Goal: Task Accomplishment & Management: Complete application form

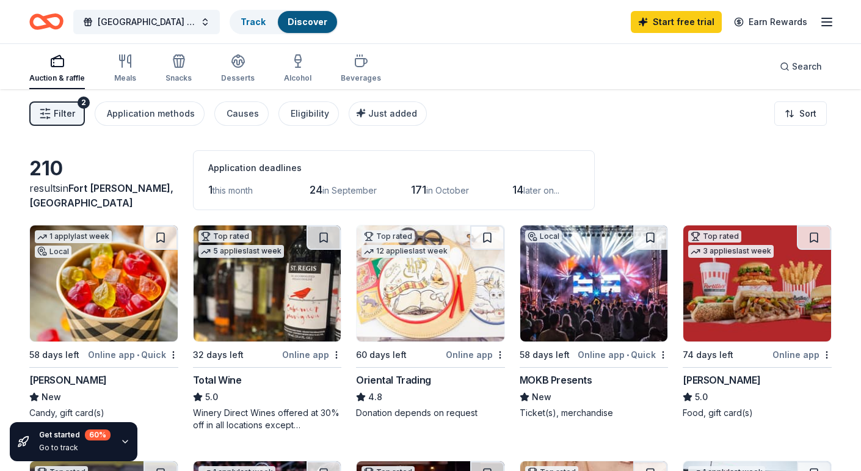
click at [70, 106] on span "Filter" at bounding box center [64, 113] width 21 height 15
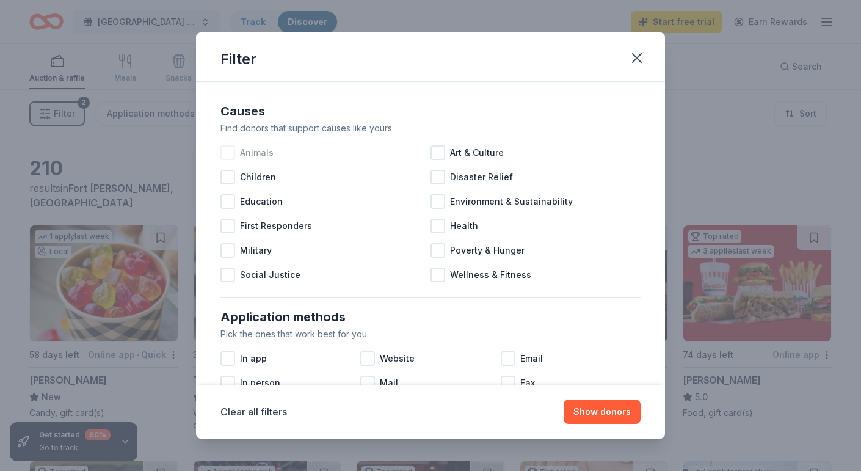
click at [230, 152] on div at bounding box center [227, 152] width 15 height 15
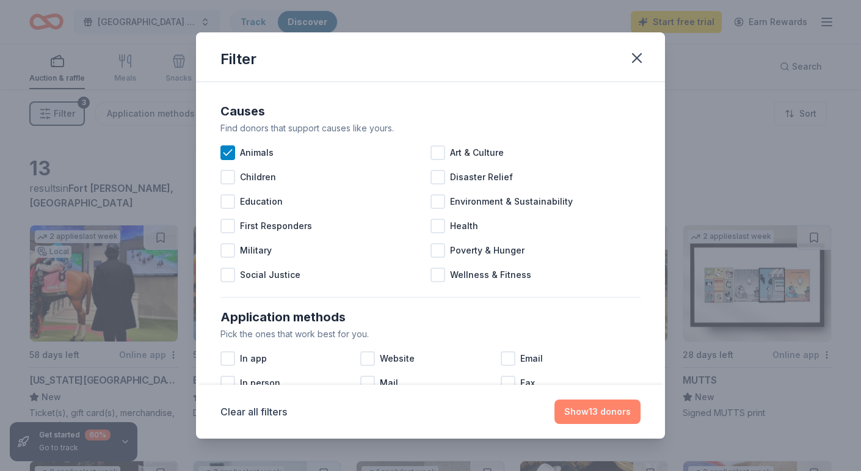
click at [607, 412] on button "Show 13 donors" at bounding box center [597, 411] width 86 height 24
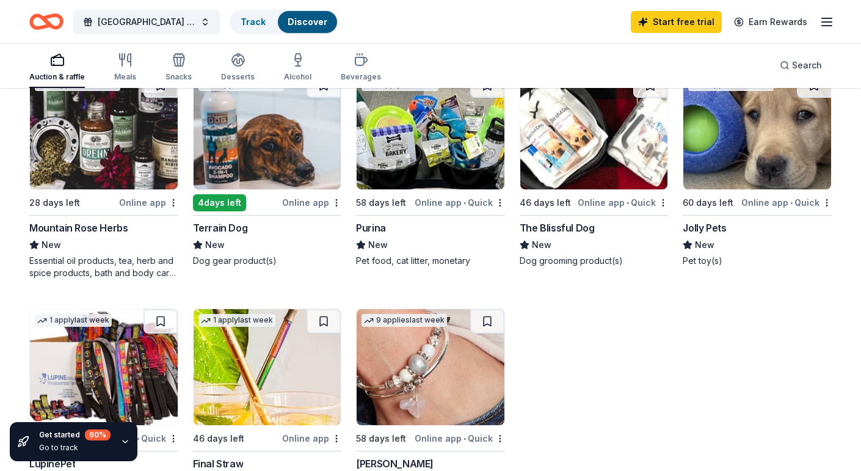
scroll to position [385, 0]
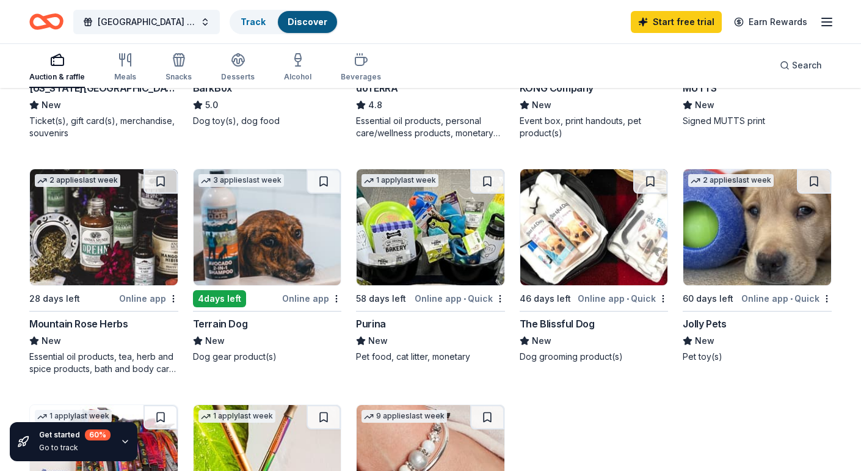
scroll to position [292, 0]
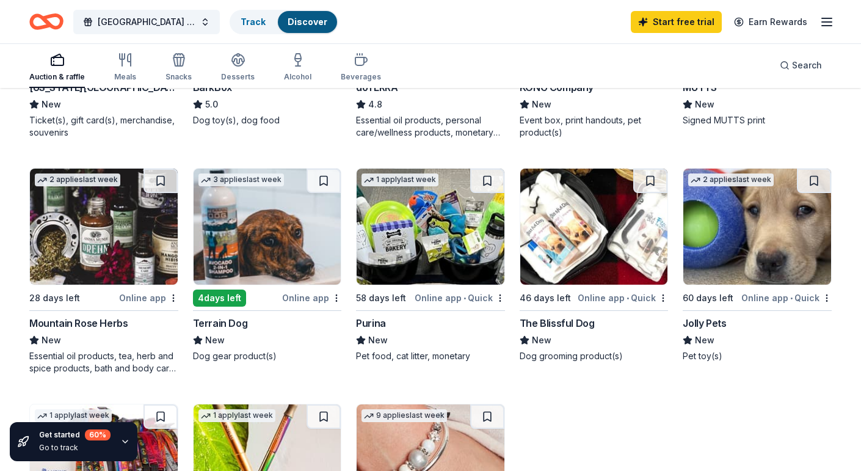
click at [421, 194] on img at bounding box center [431, 226] width 148 height 116
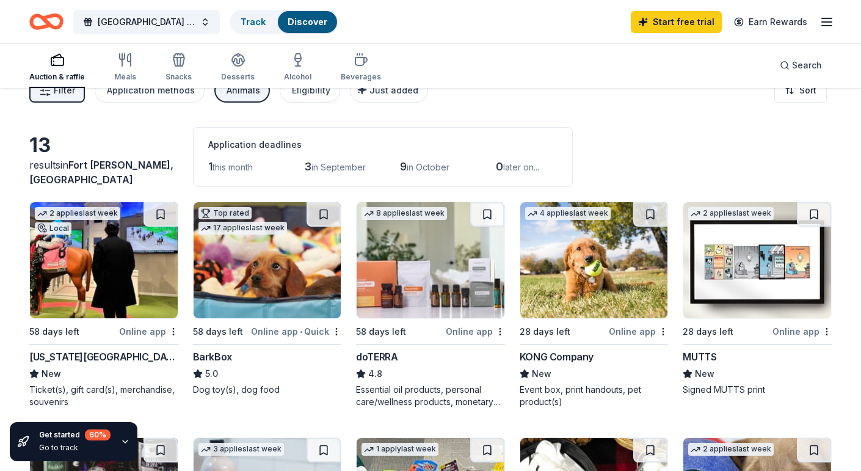
scroll to position [0, 0]
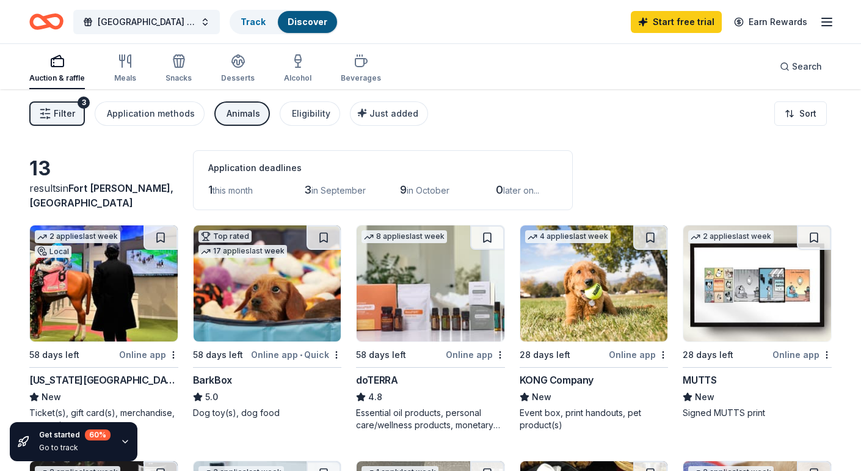
click at [235, 115] on div "Animals" at bounding box center [243, 113] width 34 height 15
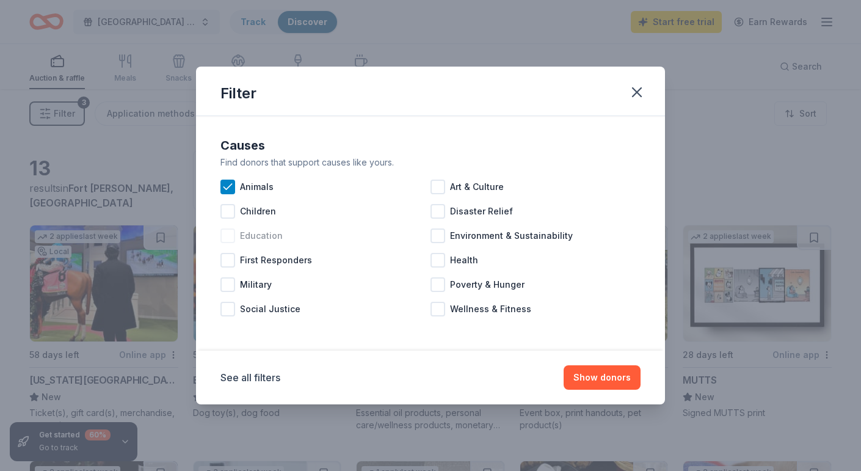
click at [234, 235] on div at bounding box center [227, 235] width 15 height 15
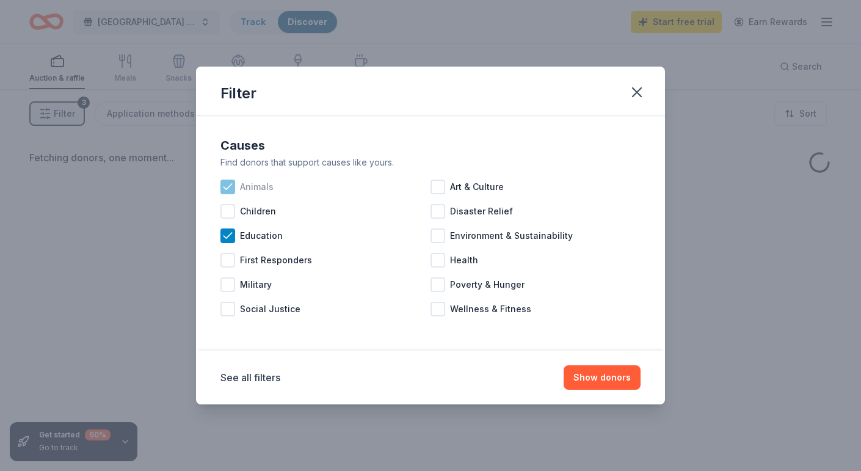
click at [230, 189] on icon at bounding box center [228, 187] width 12 height 12
click at [582, 378] on button "Show donors" at bounding box center [601, 377] width 77 height 24
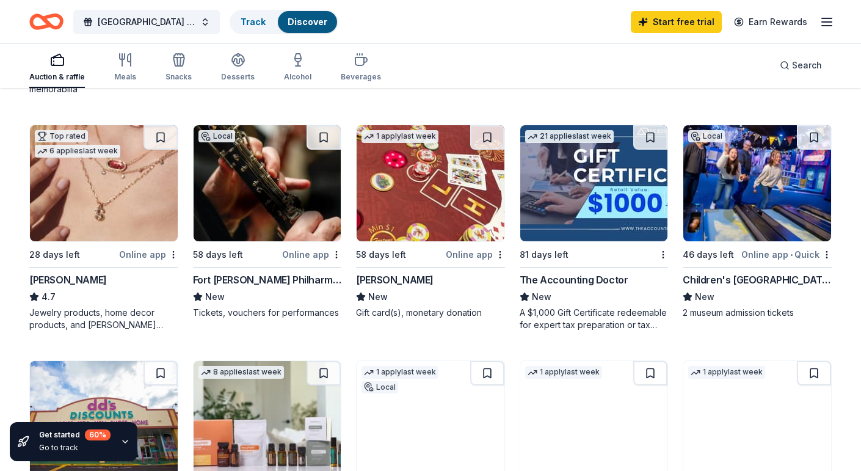
scroll to position [342, 0]
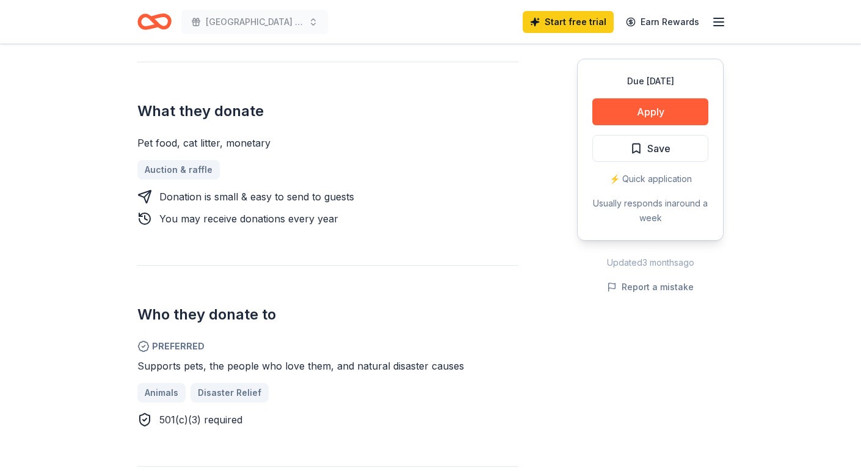
scroll to position [464, 0]
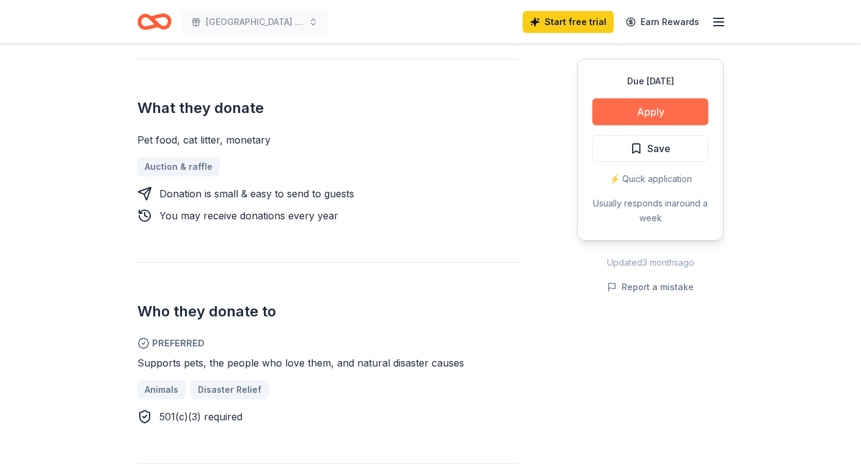
click at [676, 106] on button "Apply" at bounding box center [650, 111] width 116 height 27
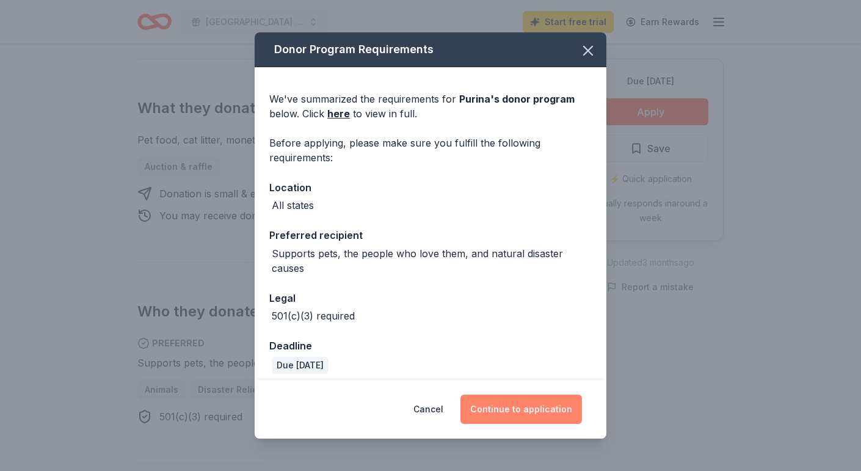
click at [518, 410] on button "Continue to application" at bounding box center [520, 408] width 121 height 29
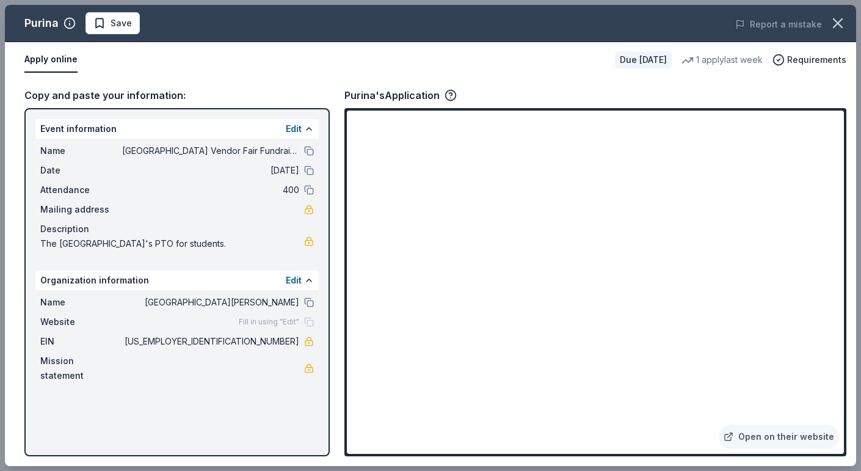
click at [56, 60] on button "Apply online" at bounding box center [50, 60] width 53 height 26
click at [808, 57] on span "Requirements" at bounding box center [816, 60] width 59 height 15
click at [449, 93] on icon "button" at bounding box center [450, 94] width 3 height 3
click at [305, 149] on button at bounding box center [309, 151] width 10 height 10
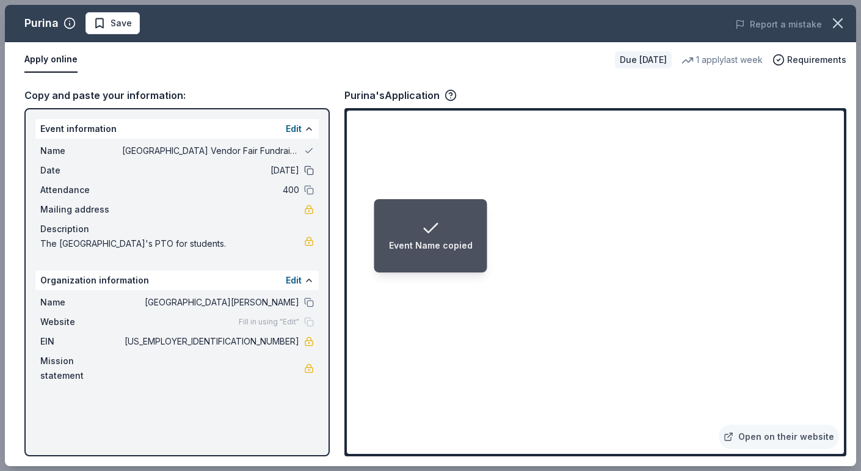
click at [308, 173] on button at bounding box center [309, 170] width 10 height 10
click at [310, 189] on button at bounding box center [309, 190] width 10 height 10
click at [310, 300] on button at bounding box center [309, 302] width 10 height 10
